Goal: Communication & Community: Answer question/provide support

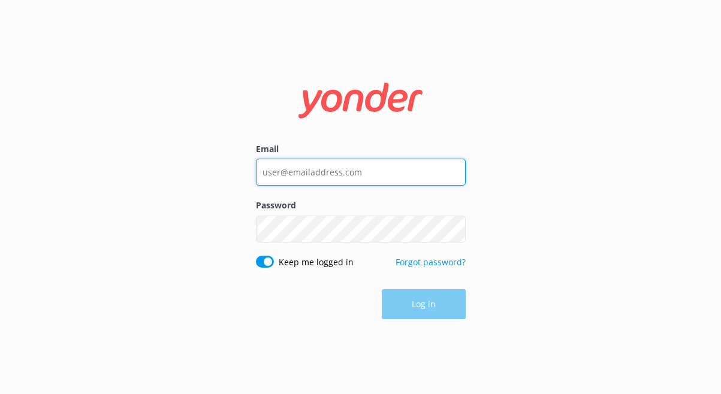
click at [312, 177] on input "Email" at bounding box center [361, 172] width 210 height 27
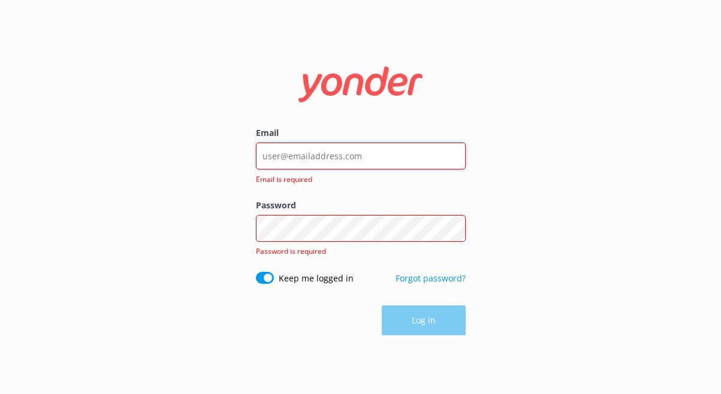
type input "[EMAIL_ADDRESS][DOMAIN_NAME]"
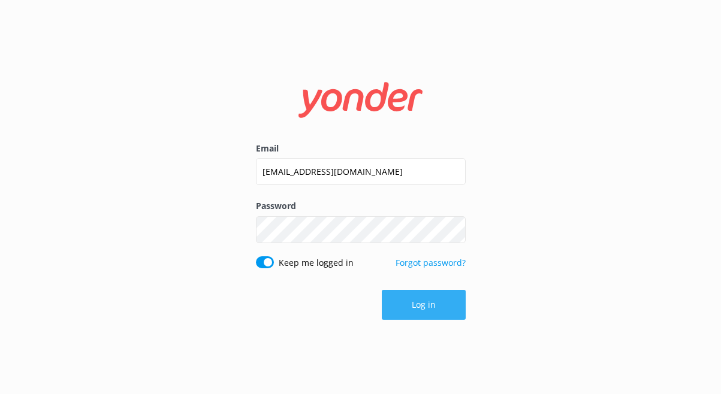
click at [385, 314] on button "Log in" at bounding box center [424, 305] width 84 height 30
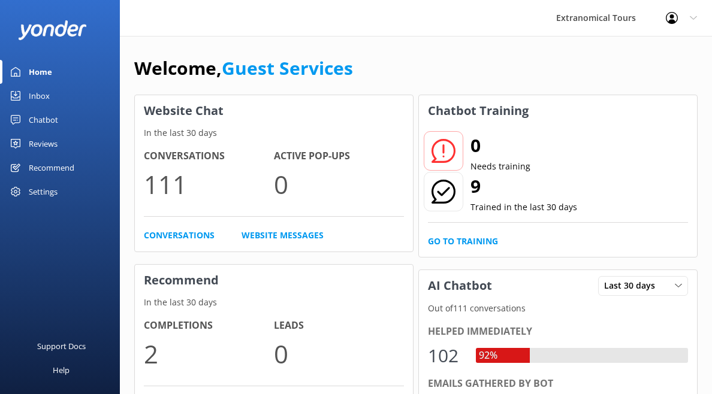
click at [78, 91] on link "Inbox" at bounding box center [60, 96] width 120 height 24
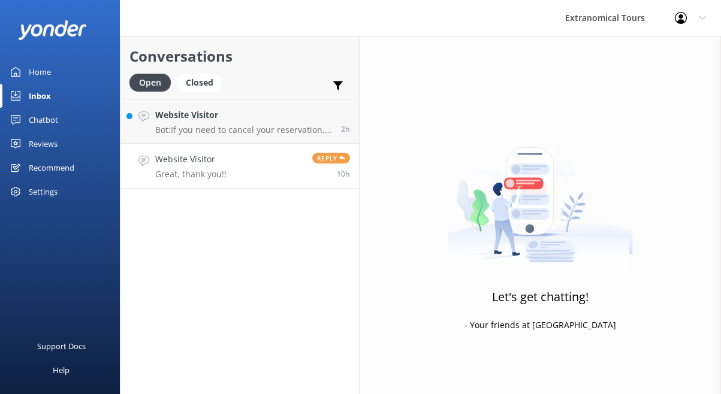
click at [183, 161] on h4 "Website Visitor" at bounding box center [190, 159] width 71 height 13
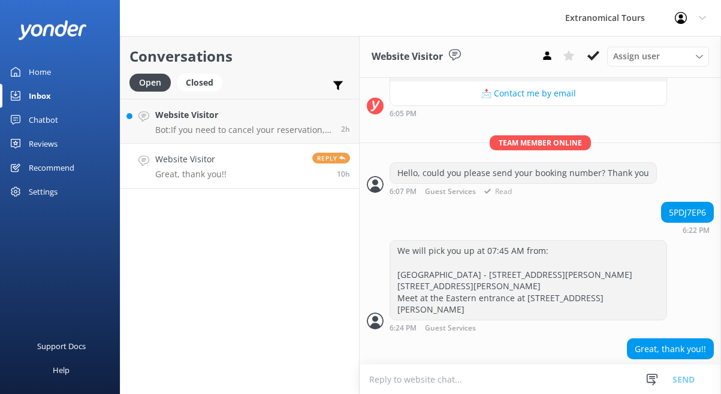
scroll to position [241, 0]
click at [643, 380] on div at bounding box center [652, 380] width 18 height 18
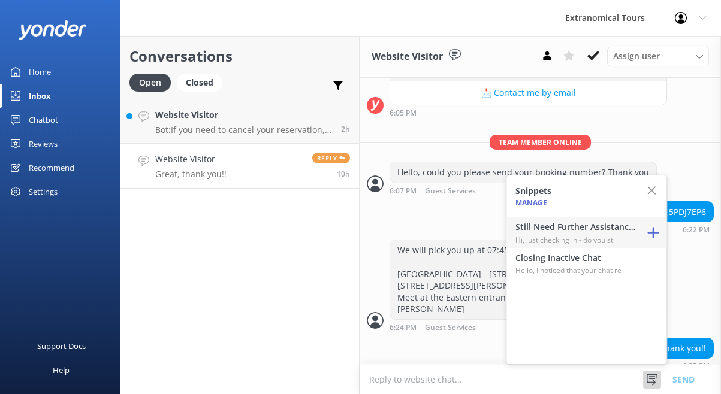
click at [590, 230] on h4 "Still Need Further Assistance?" at bounding box center [575, 226] width 120 height 13
type textarea "Hi, just checking in - do you still require assistance from our team on this? T…"
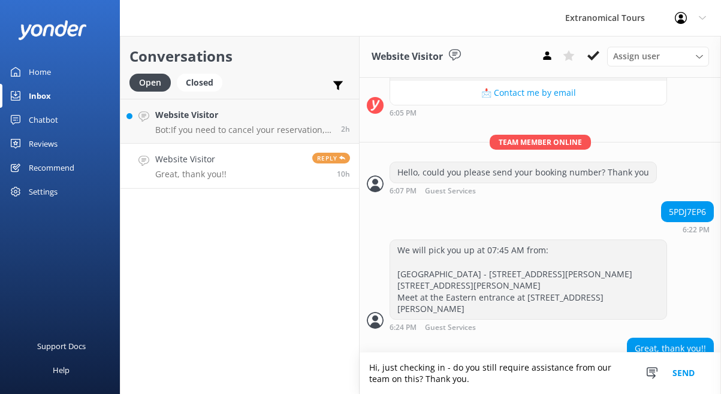
click at [682, 376] on button "Send" at bounding box center [683, 373] width 45 height 41
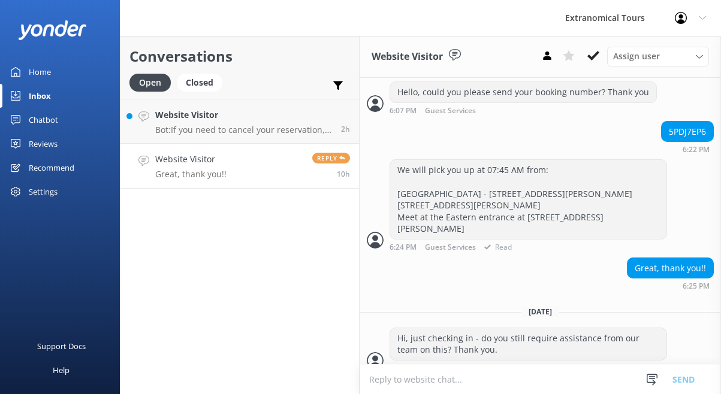
scroll to position [323, 0]
click at [303, 125] on p "Bot: If you need to cancel your reservation, please contact us at +1-415-650-45…" at bounding box center [243, 130] width 177 height 11
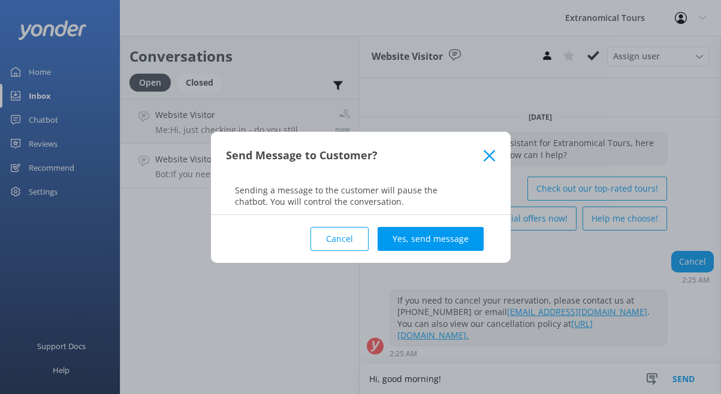
click at [495, 138] on div "Send Message to Customer?" at bounding box center [360, 156] width 299 height 48
click at [495, 150] on icon at bounding box center [488, 156] width 11 height 12
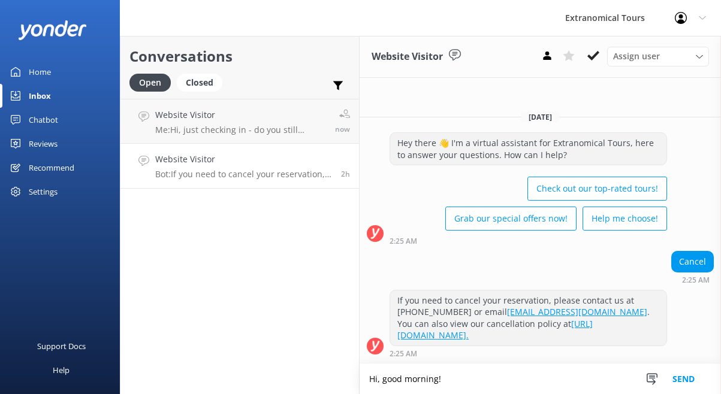
click at [453, 380] on textarea "Hi, good morning!" at bounding box center [539, 379] width 361 height 30
type textarea "Hi, good morning! Please provide your booking confirmation."
click at [700, 373] on button "Send" at bounding box center [683, 379] width 45 height 30
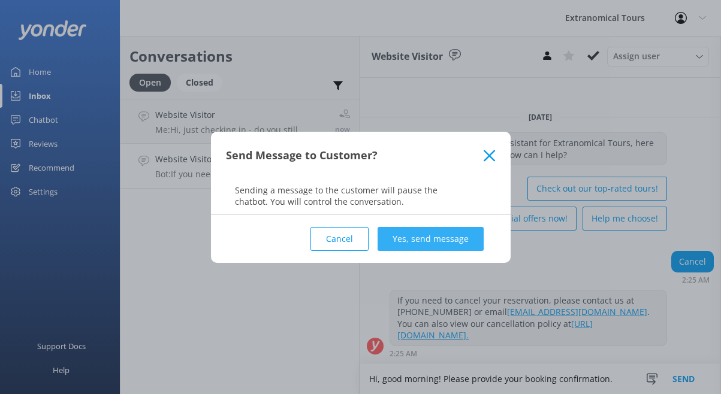
click at [457, 235] on button "Yes, send message" at bounding box center [430, 239] width 106 height 24
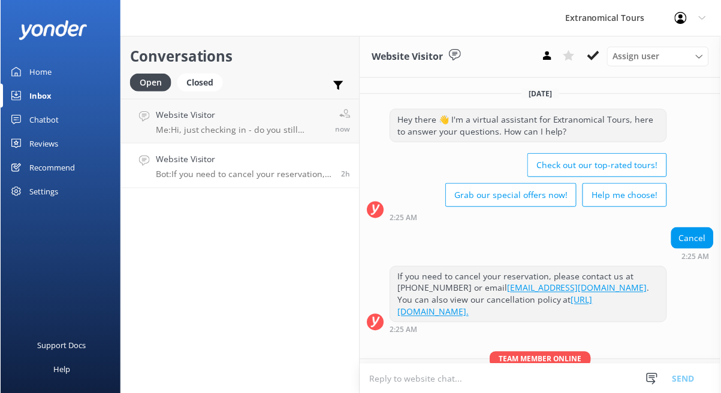
scroll to position [53, 0]
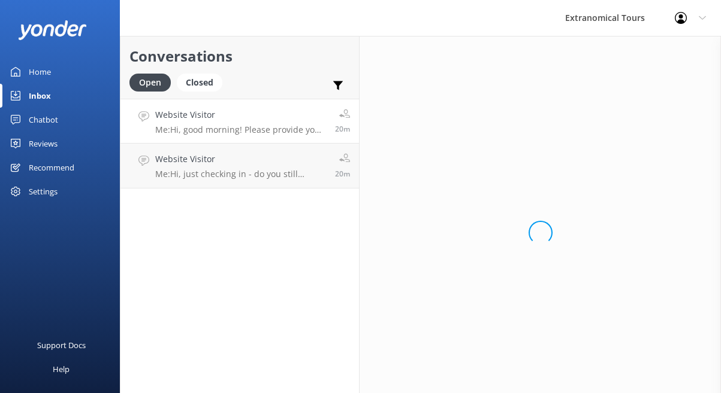
click at [287, 127] on p "Me: Hi, good morning! Please provide your booking confirmation." at bounding box center [240, 130] width 171 height 11
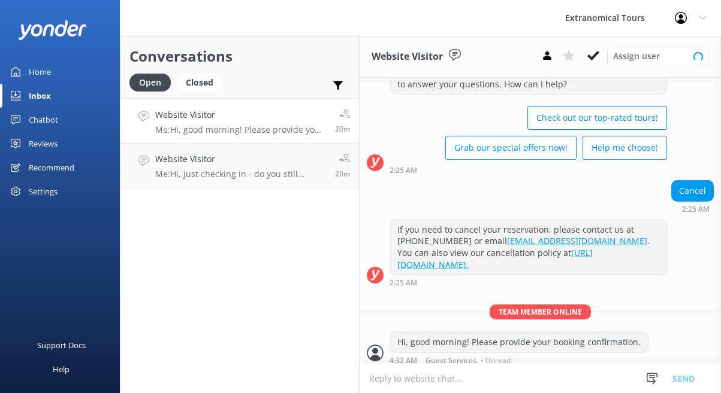
scroll to position [54, 0]
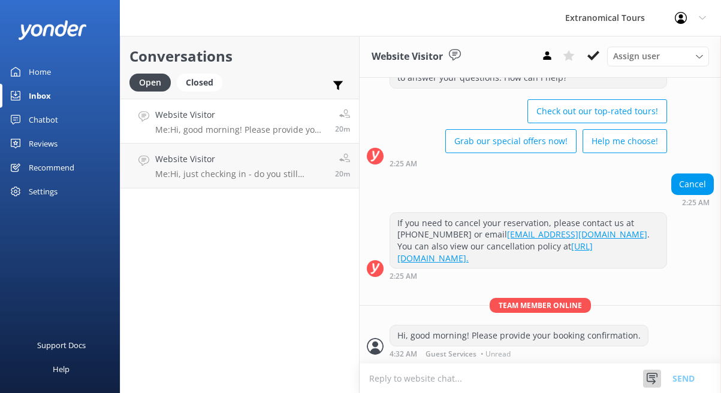
click at [643, 370] on div "Snippets Manage Still Need Further Assistance? Hi, just checking in - do you st…" at bounding box center [674, 378] width 63 height 29
click at [646, 376] on icon at bounding box center [652, 379] width 12 height 12
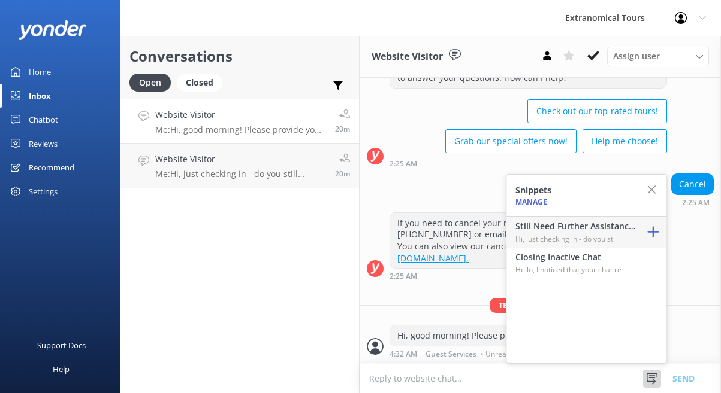
click at [609, 240] on p "Hi, just checking in - do you stil" at bounding box center [575, 239] width 120 height 11
type textarea "Hi, just checking in - do you still require assistance from our team on this? T…"
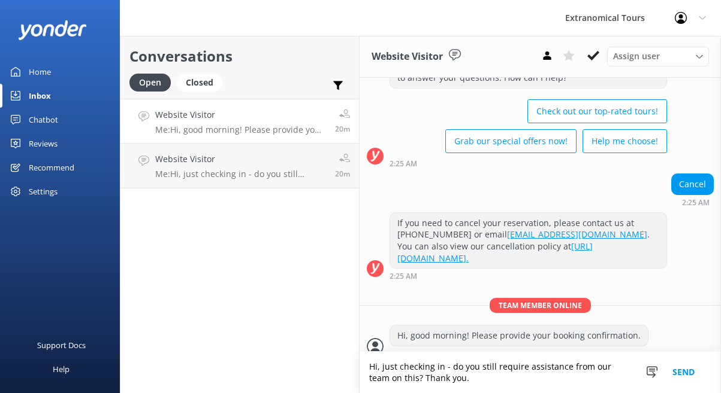
click at [686, 377] on button "Send" at bounding box center [683, 372] width 45 height 41
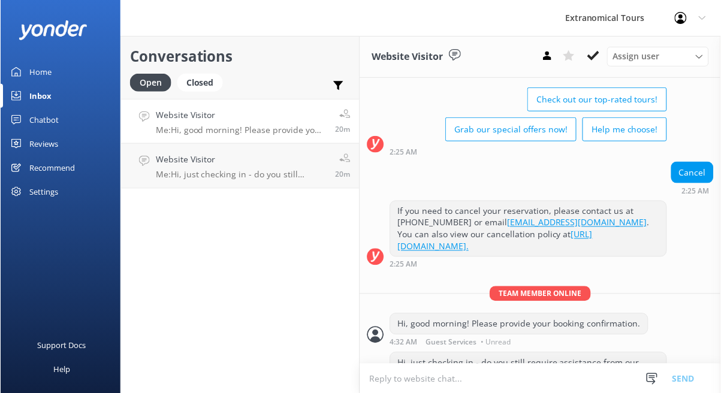
scroll to position [104, 0]
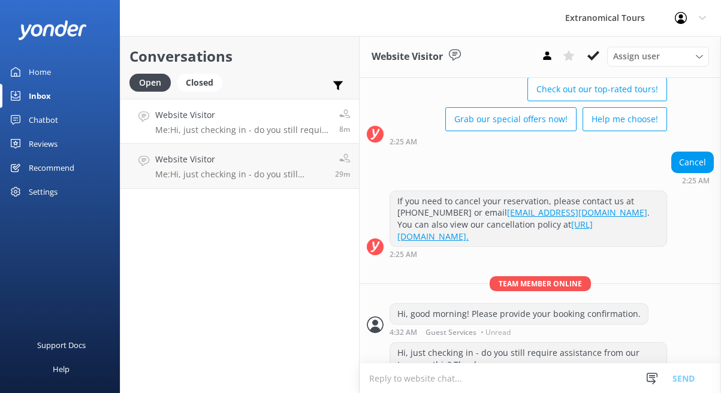
scroll to position [105, 0]
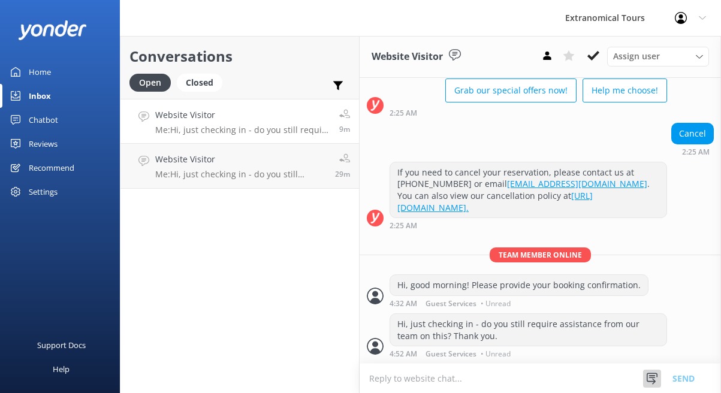
click at [649, 375] on use at bounding box center [651, 378] width 11 height 11
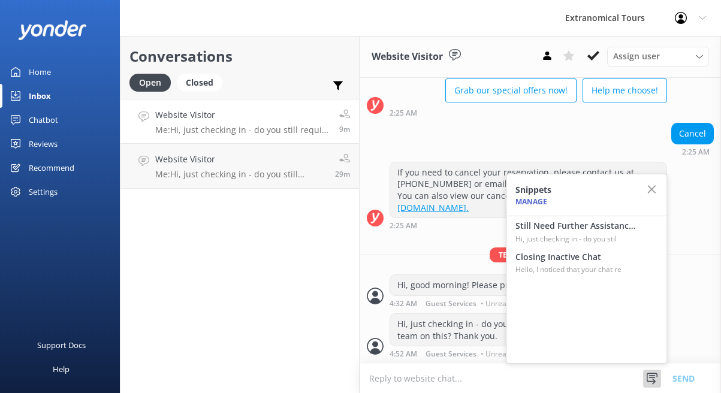
click at [579, 253] on h4 "Closing Inactive Chat" at bounding box center [575, 256] width 120 height 13
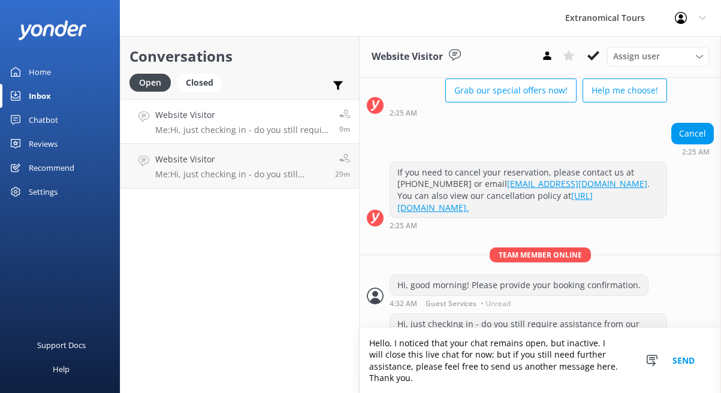
click at [689, 362] on button "Send" at bounding box center [683, 360] width 45 height 65
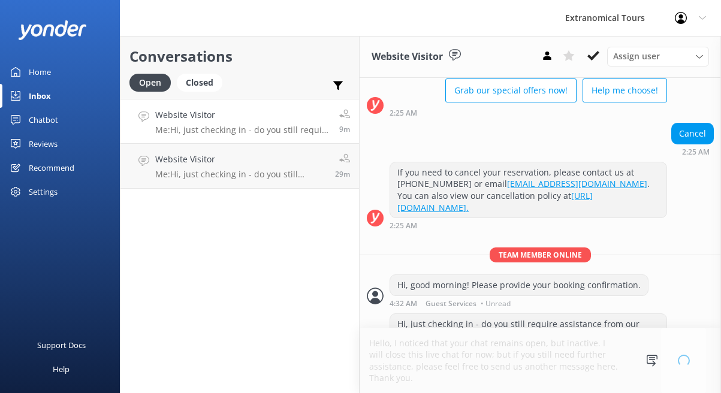
scroll to position [140, 0]
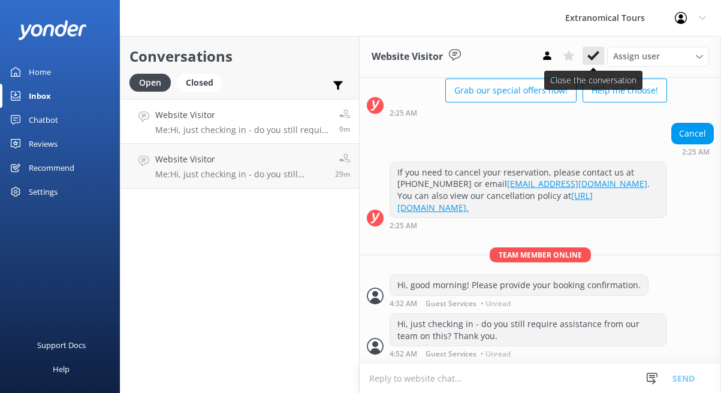
click at [595, 56] on use at bounding box center [593, 56] width 12 height 10
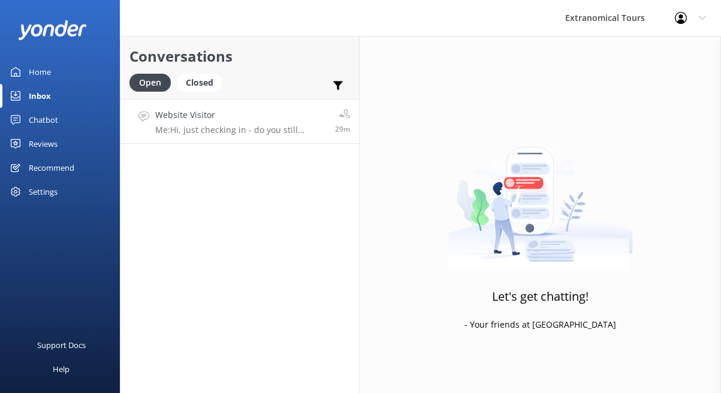
click at [308, 122] on div "Website Visitor Me: Hi, just checking in - do you still require assistance from…" at bounding box center [240, 121] width 171 height 26
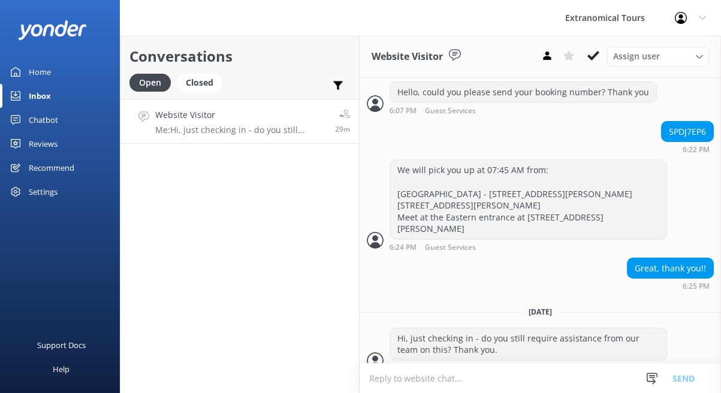
scroll to position [324, 0]
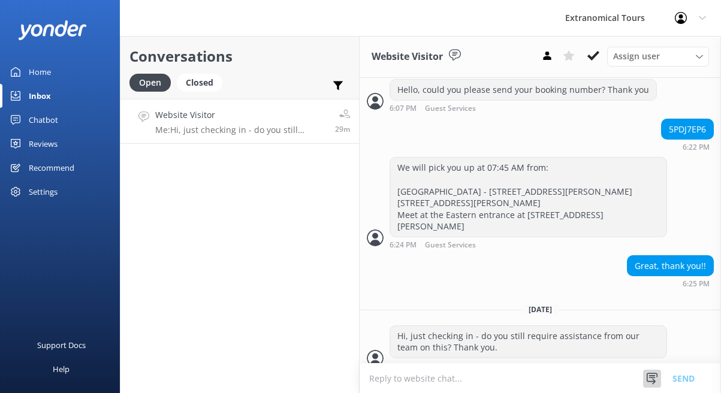
click at [652, 373] on use at bounding box center [651, 378] width 11 height 11
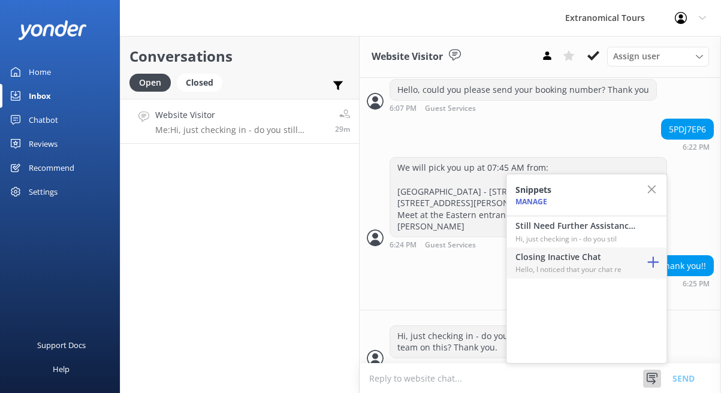
click at [593, 270] on p "Hello, I noticed that your chat re" at bounding box center [575, 269] width 120 height 11
type textarea "Hello, I noticed that your chat remains open, but inactive. I will close this l…"
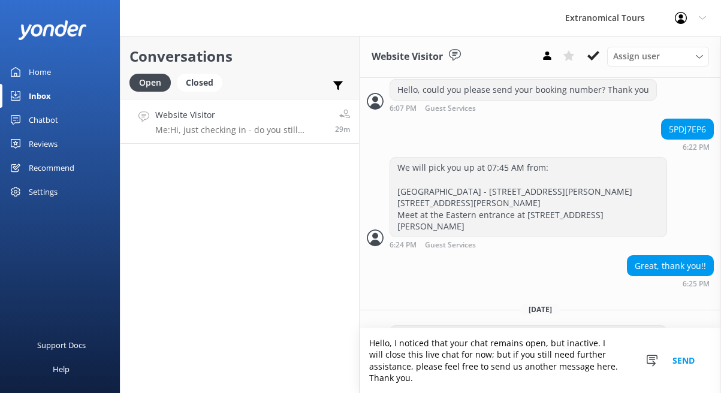
click at [688, 352] on button "Send" at bounding box center [683, 360] width 45 height 65
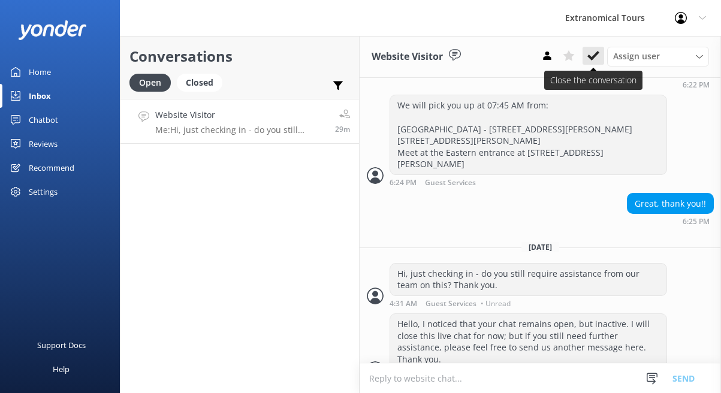
scroll to position [398, 0]
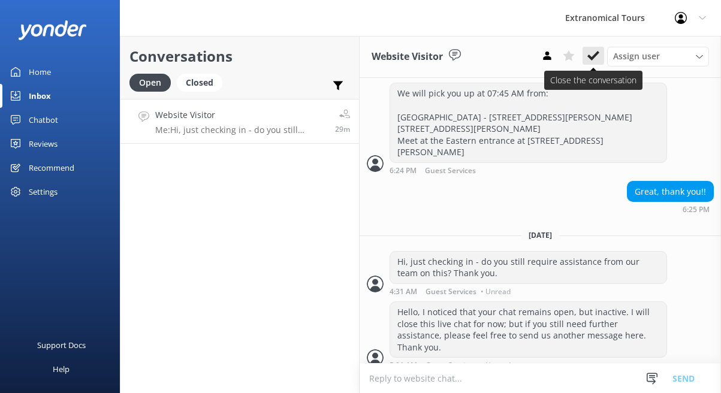
click at [597, 56] on icon at bounding box center [593, 56] width 12 height 12
